Goal: Transaction & Acquisition: Purchase product/service

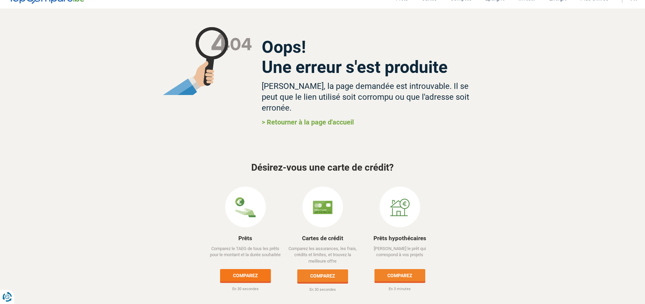
click at [250, 269] on link "Comparez" at bounding box center [245, 275] width 51 height 12
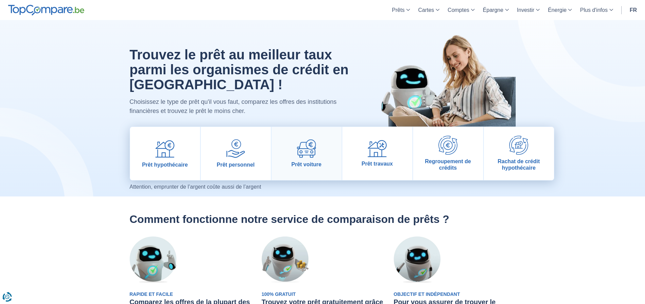
click at [319, 165] on span "Prêt voiture" at bounding box center [307, 164] width 30 height 6
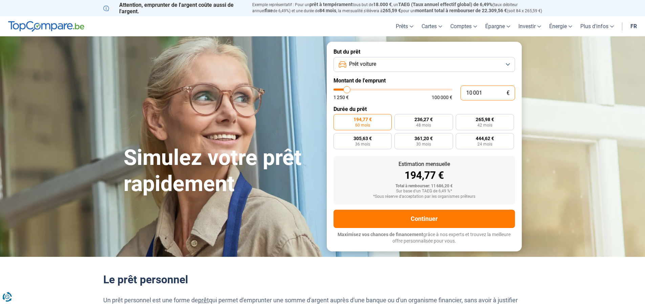
drag, startPoint x: 499, startPoint y: 96, endPoint x: 403, endPoint y: 95, distance: 96.2
click at [403, 95] on div "10 001 € 1 250 € 100 000 €" at bounding box center [425, 92] width 182 height 15
type input "0"
type input "1250"
type input "9"
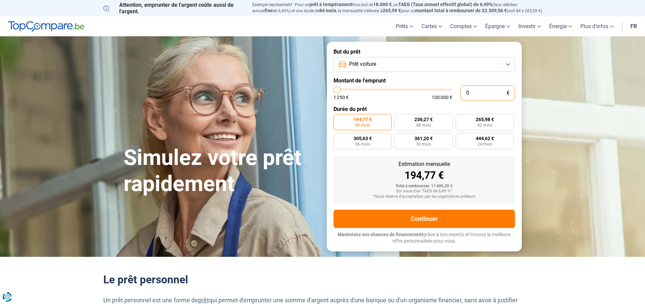
type input "1250"
type input "99"
type input "1250"
type input "999"
type input "1250"
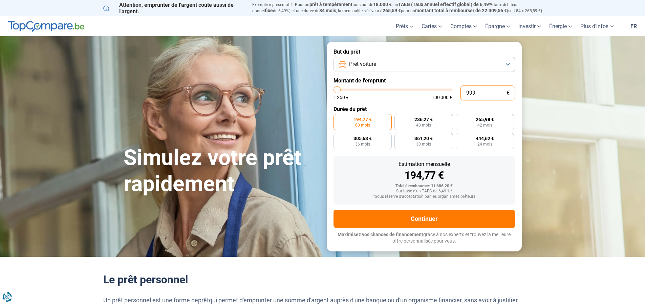
type input "9 990"
type input "10000"
radio input "true"
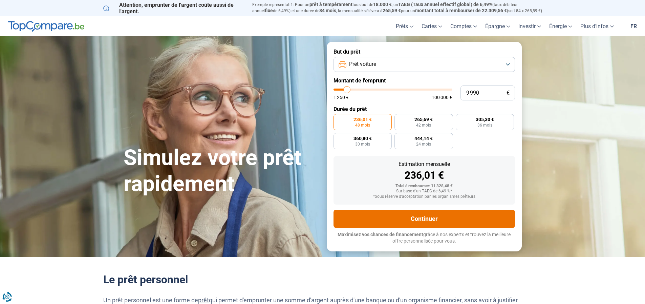
click at [445, 220] on button "Continuer" at bounding box center [425, 218] width 182 height 18
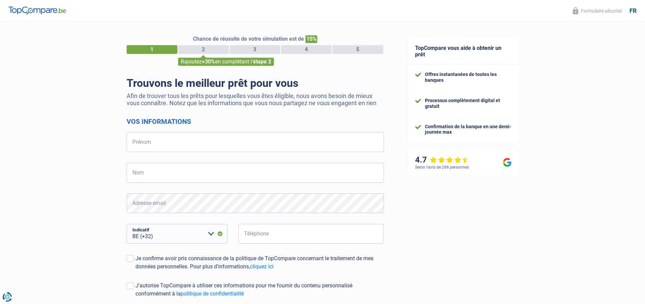
select select "32"
type input "a"
type input "LIONEL"
type input "AUDIN"
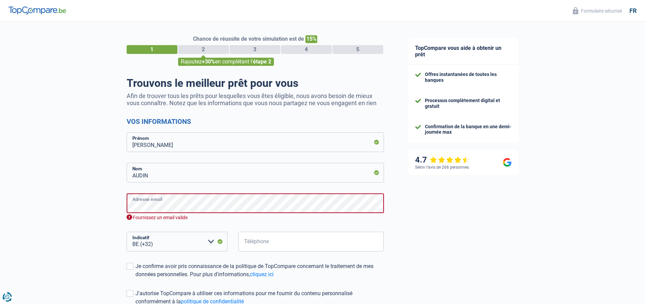
click at [22, 172] on div "Chance de réussite de votre simulation est de 15% 1 2 3 4 5 Rajoutez +30% en co…" at bounding box center [198, 196] width 396 height 354
click at [293, 241] on input "Téléphone" at bounding box center [311, 241] width 146 height 20
type input "0492826014"
click at [436, 251] on div "TopCompare vous aide à obtenir un prêt Offres instantanées de toutes les banque…" at bounding box center [520, 199] width 249 height 354
click at [133, 264] on span at bounding box center [130, 266] width 7 height 7
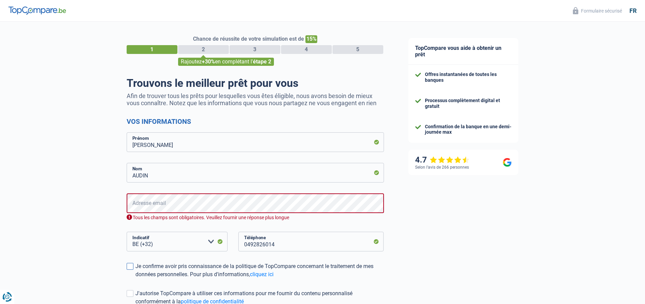
click at [136, 278] on input "Je confirme avoir pris connaissance de la politique de TopCompare concernant le…" at bounding box center [136, 278] width 0 height 0
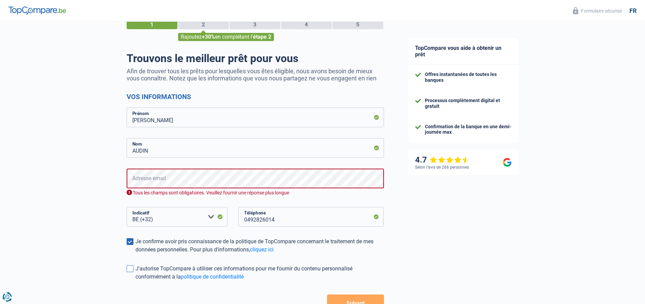
click at [129, 268] on span at bounding box center [130, 268] width 7 height 7
click at [136, 280] on input "J'autorise TopCompare à utiliser ces informations pour me fournir du contenu pe…" at bounding box center [136, 280] width 0 height 0
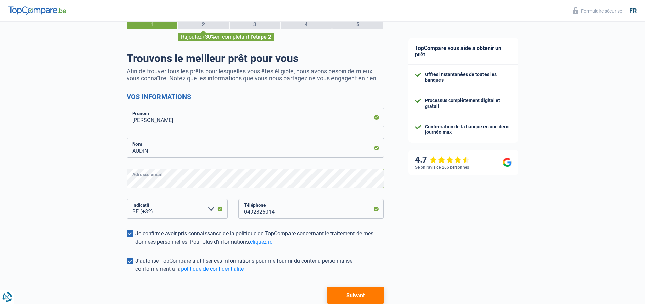
scroll to position [61, 0]
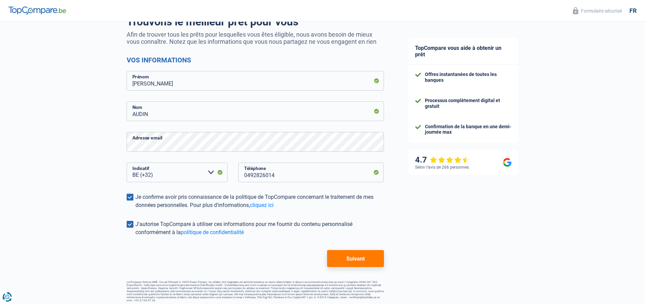
click at [358, 254] on button "Suivant" at bounding box center [355, 258] width 57 height 17
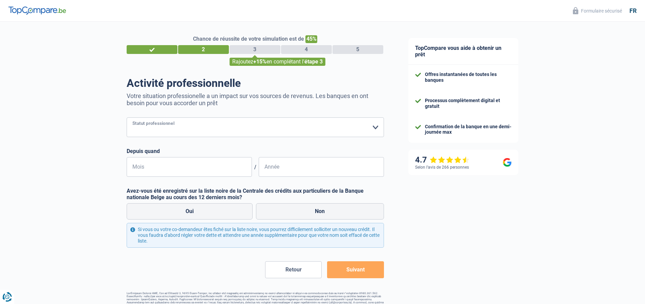
select select "publicEmployee"
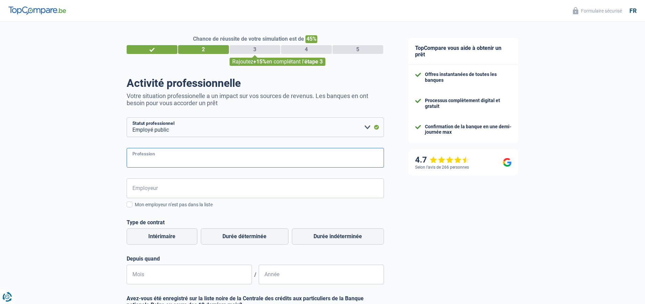
click at [171, 155] on input "Profession" at bounding box center [255, 158] width 257 height 20
type input "ouvrier entretien"
click at [152, 189] on input "Employeur" at bounding box center [255, 188] width 257 height 20
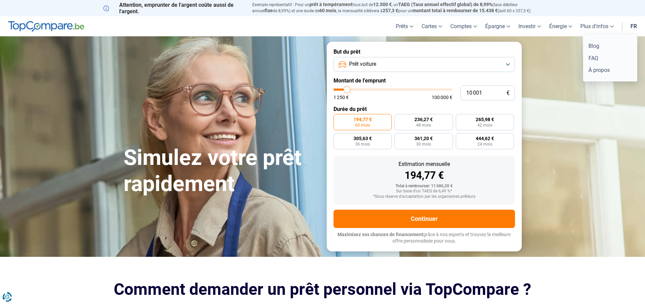
click at [594, 29] on link "Plus d'infos" at bounding box center [598, 26] width 42 height 20
